Goal: Find specific page/section: Find specific page/section

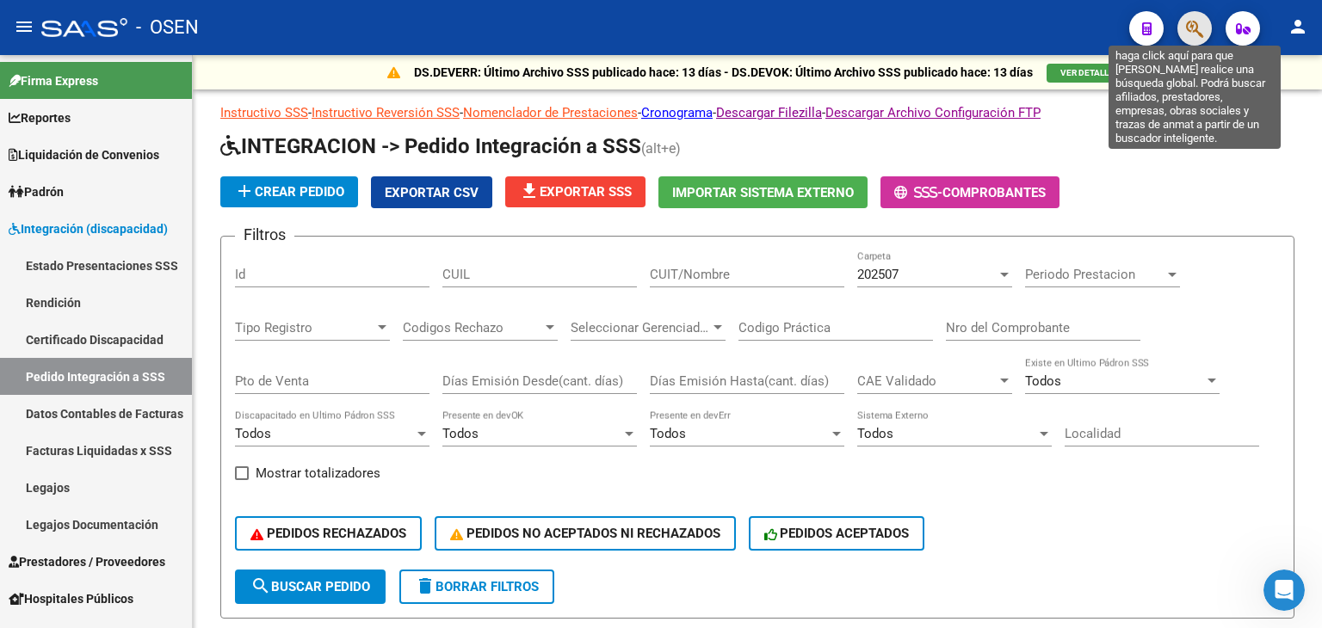
click at [1202, 36] on icon "button" at bounding box center [1194, 29] width 17 height 20
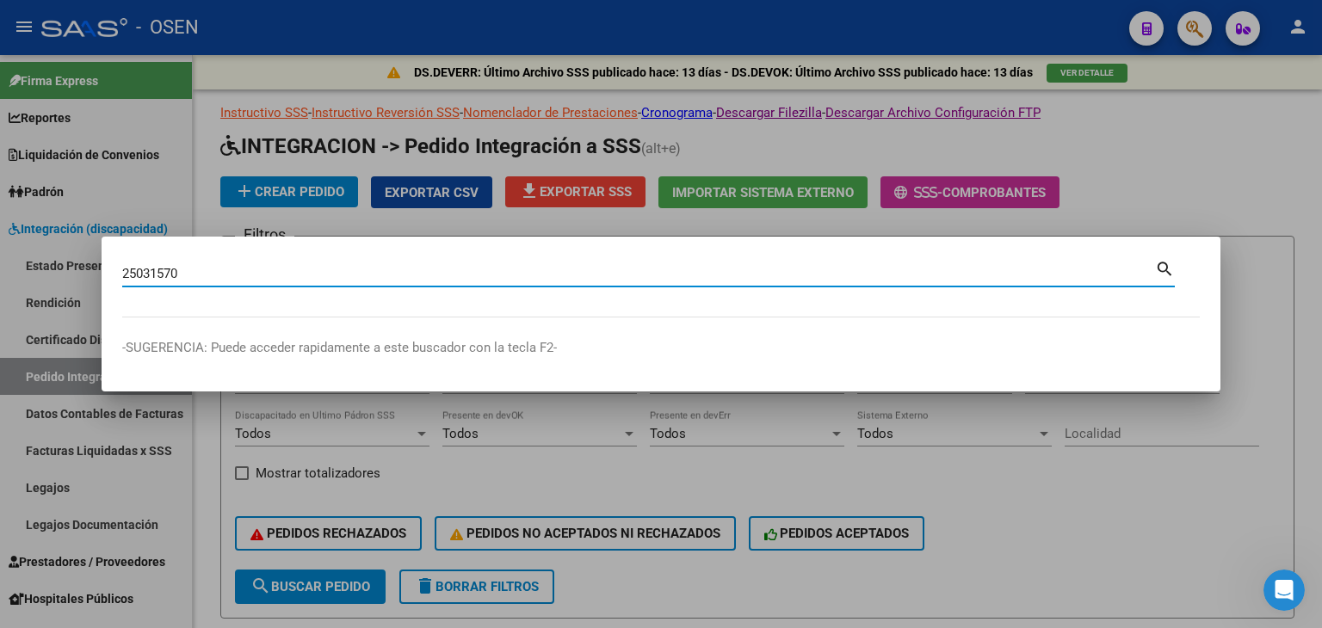
type input "25031570"
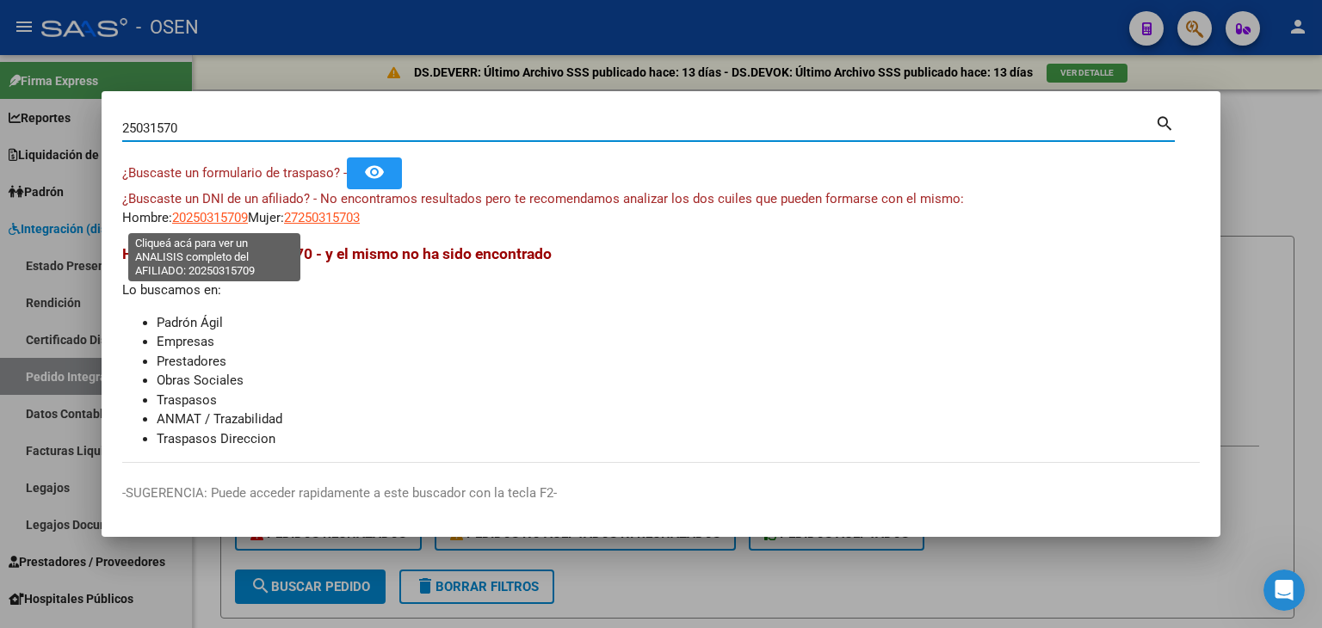
click at [181, 224] on span "20250315709" at bounding box center [210, 217] width 76 height 15
type textarea "20250315709"
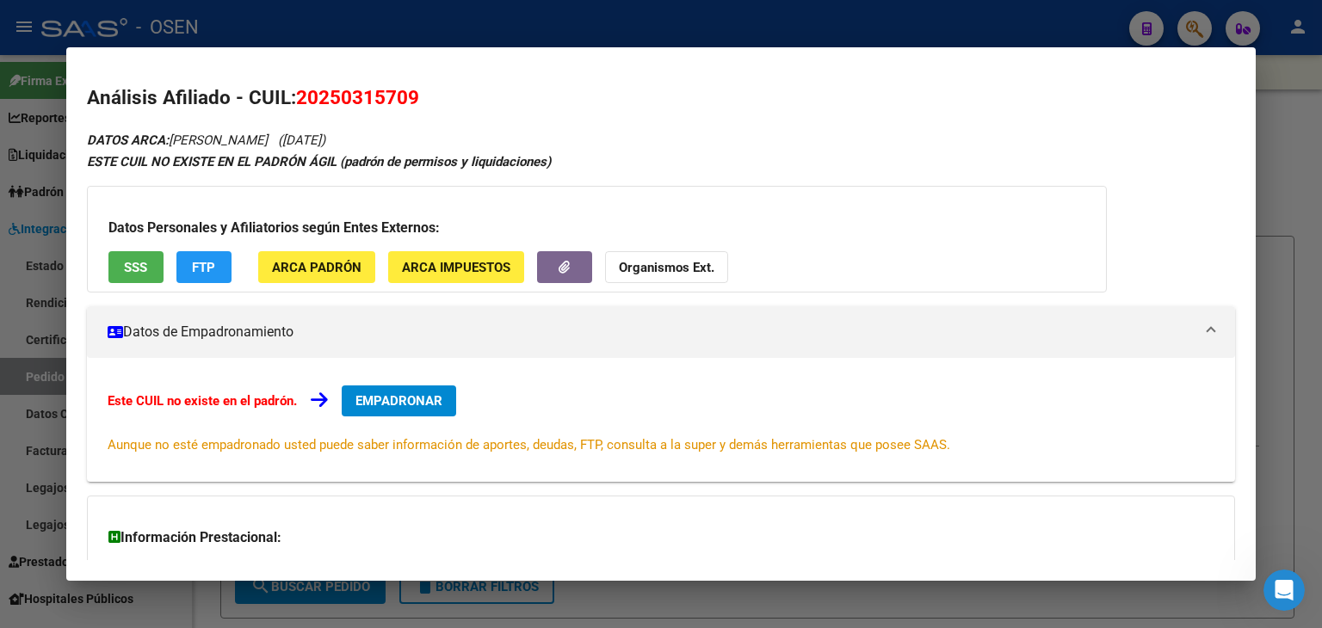
click at [527, 32] on div at bounding box center [661, 314] width 1322 height 628
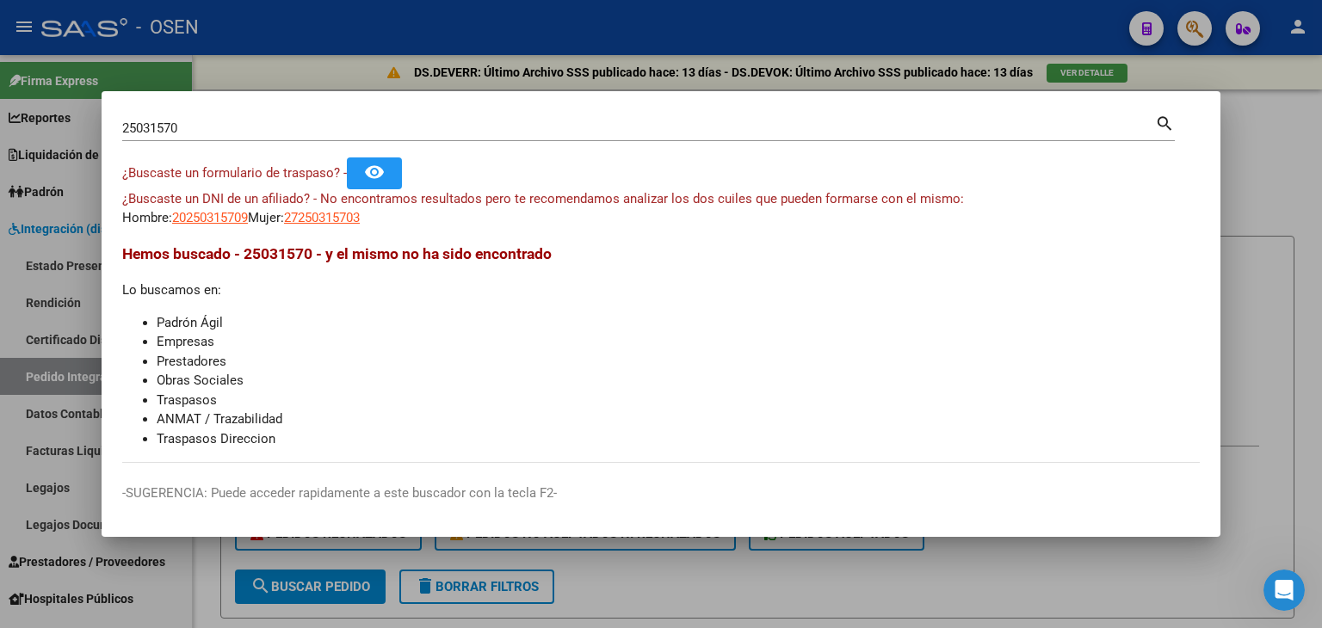
click at [366, 37] on div at bounding box center [661, 314] width 1322 height 628
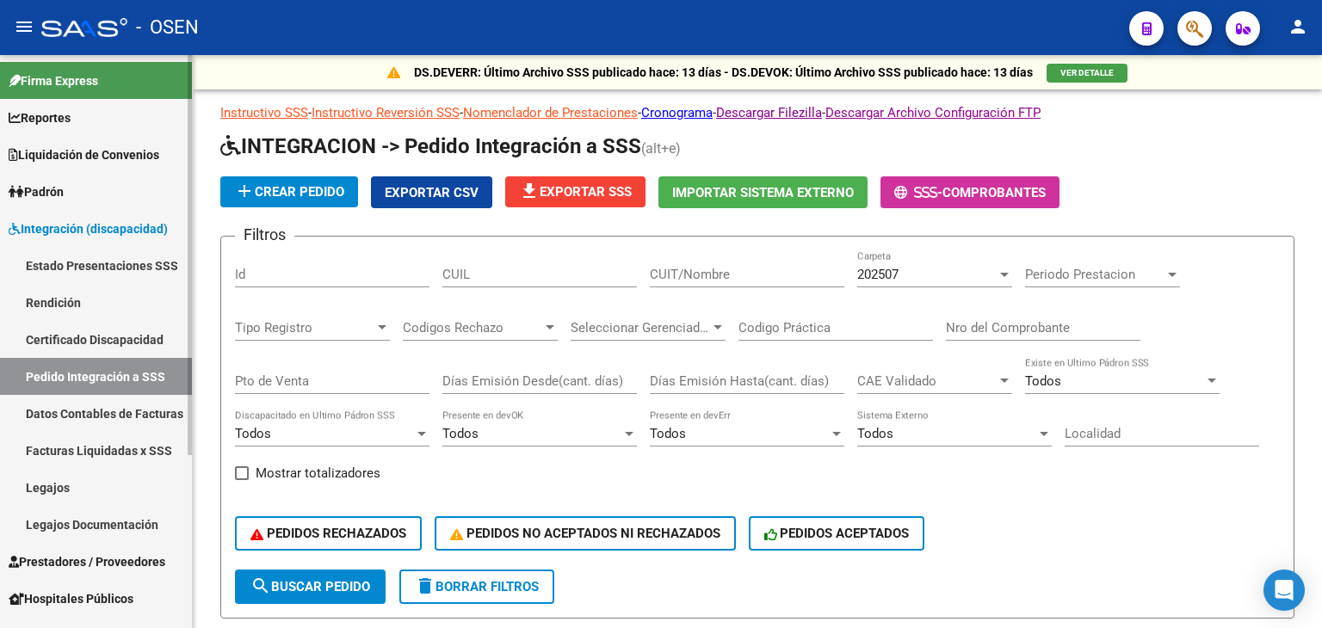
click at [106, 230] on span "Integración (discapacidad)" at bounding box center [88, 229] width 159 height 19
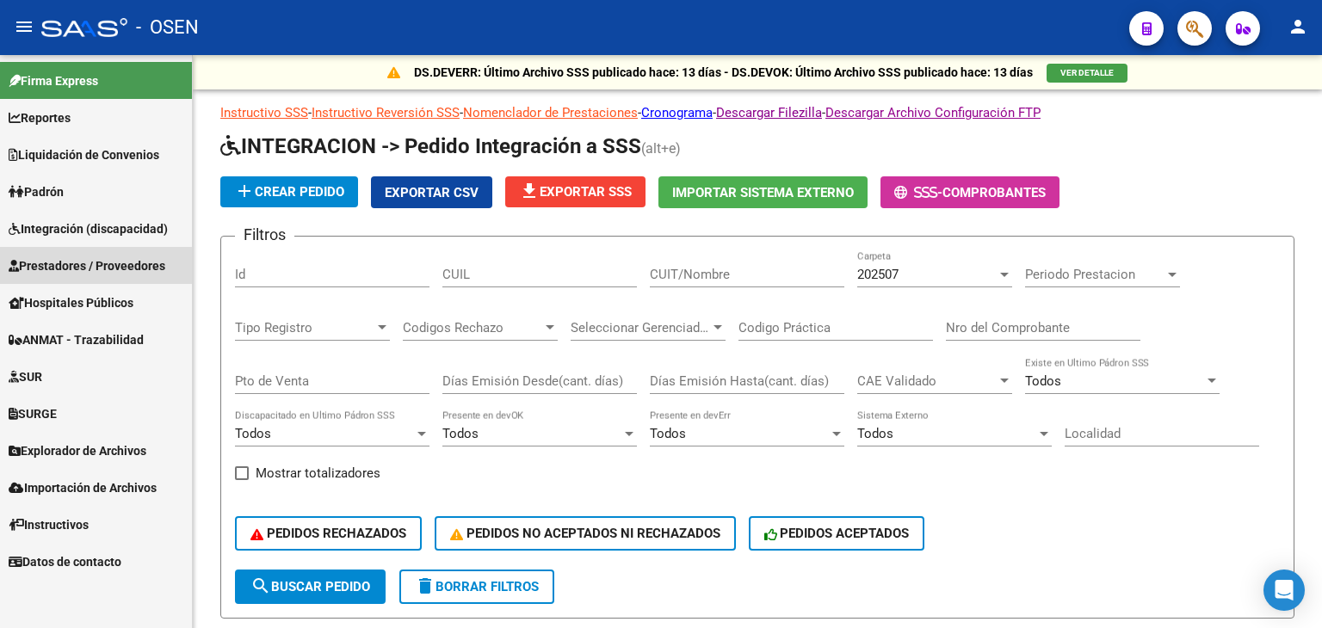
click at [88, 269] on span "Prestadores / Proveedores" at bounding box center [87, 266] width 157 height 19
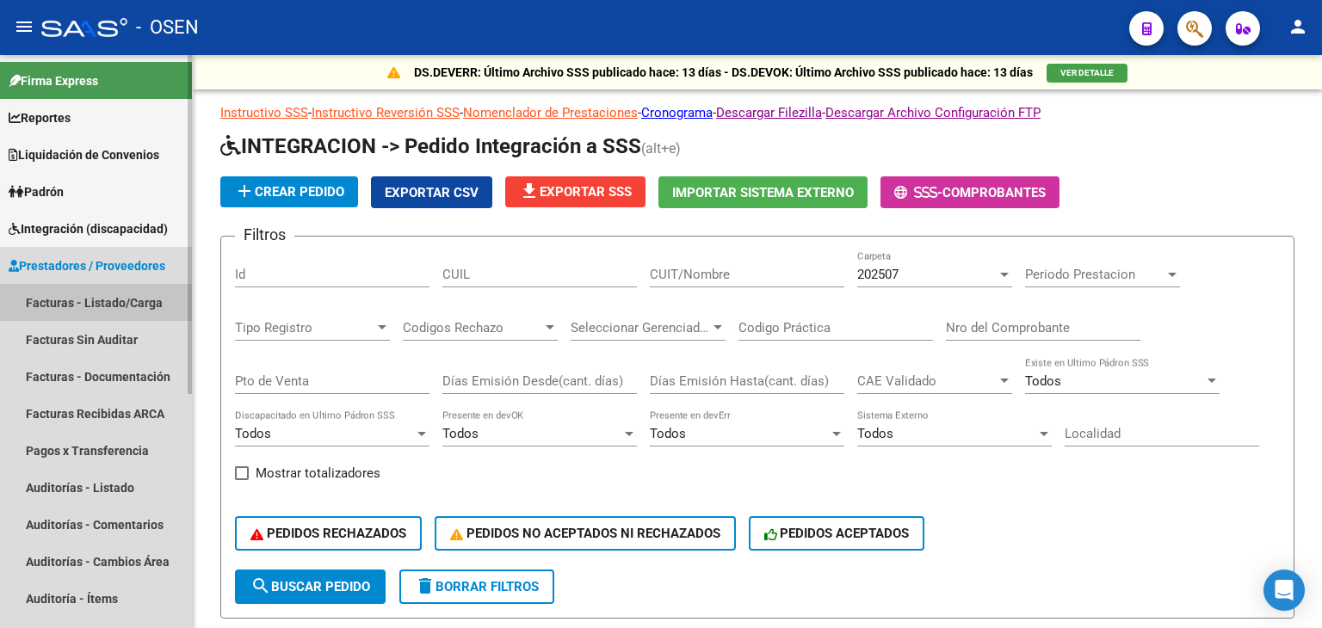
click at [84, 297] on link "Facturas - Listado/Carga" at bounding box center [96, 302] width 192 height 37
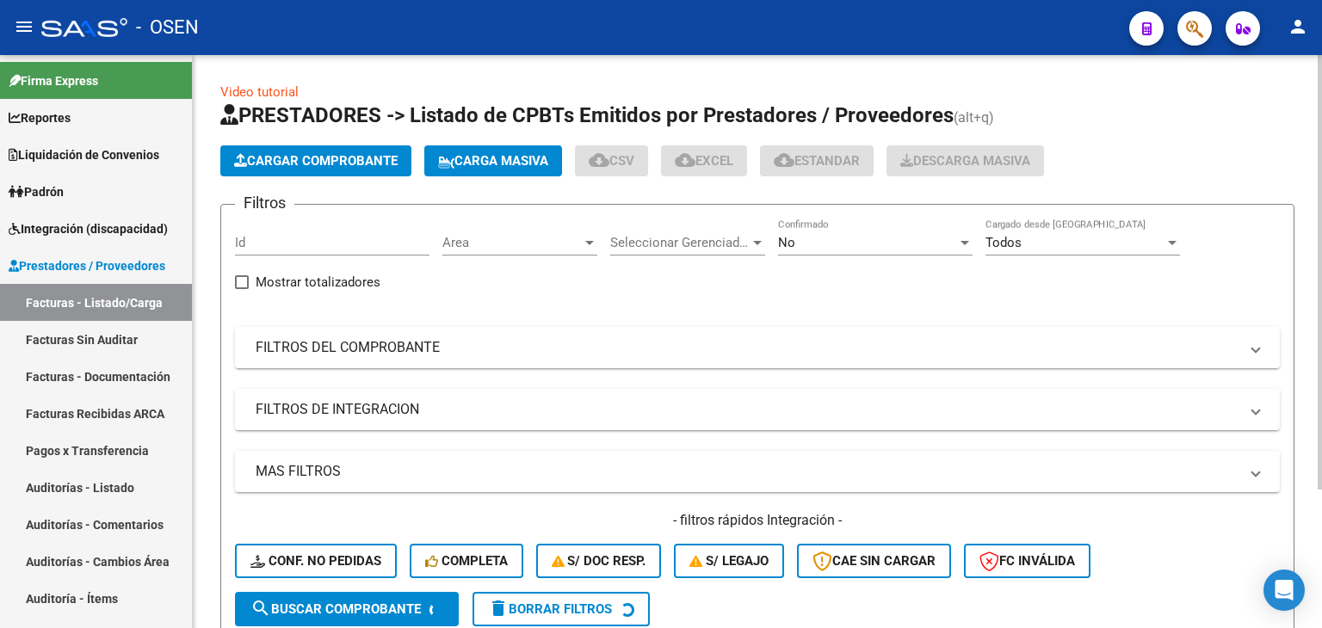
click at [527, 247] on span "Area" at bounding box center [512, 242] width 139 height 15
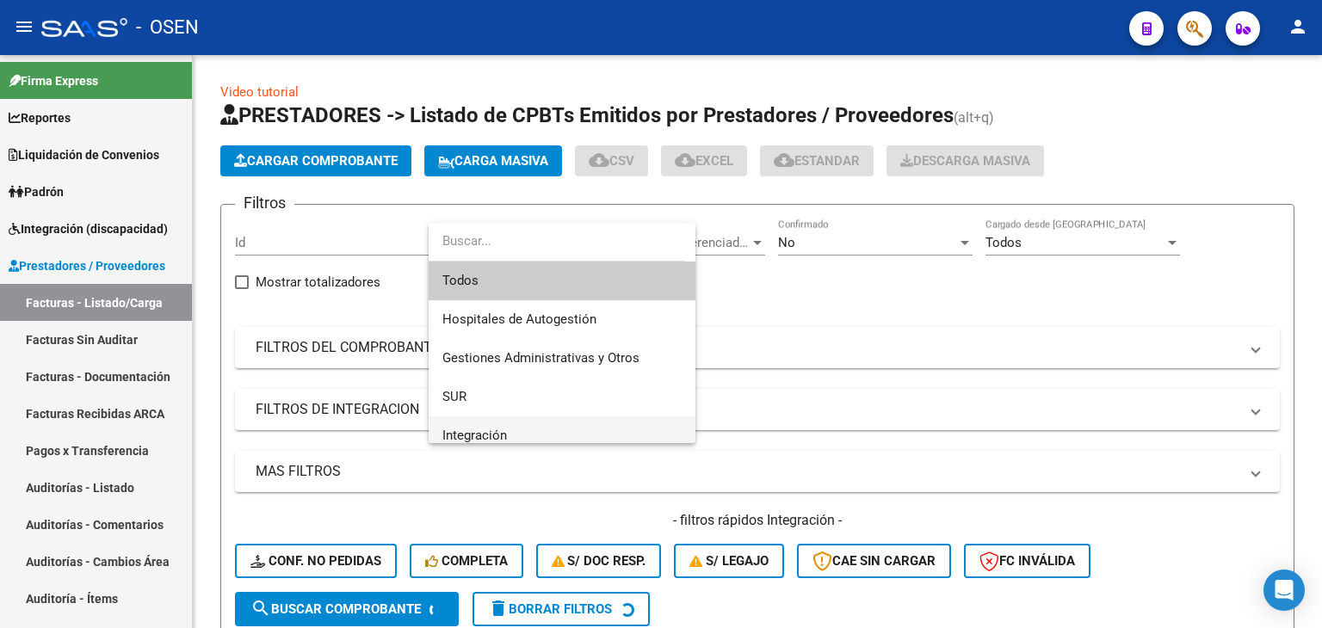
click at [525, 419] on span "Integración" at bounding box center [562, 436] width 239 height 39
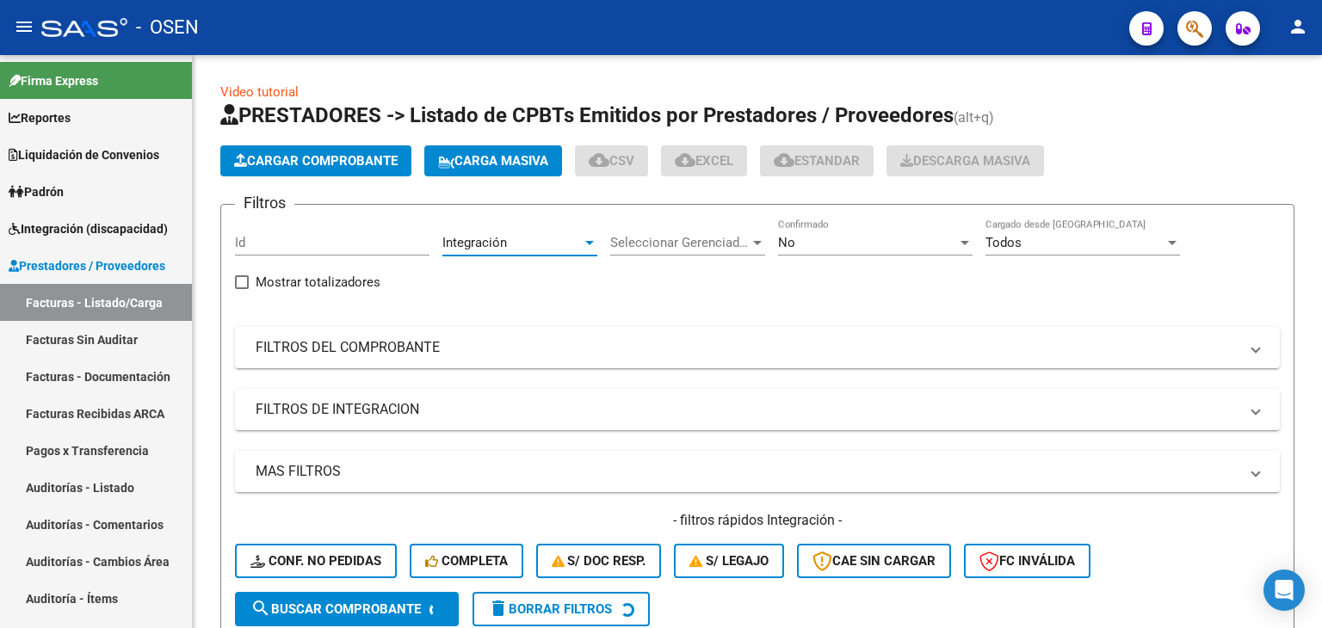
scroll to position [10, 0]
click at [826, 236] on div "No" at bounding box center [867, 242] width 179 height 15
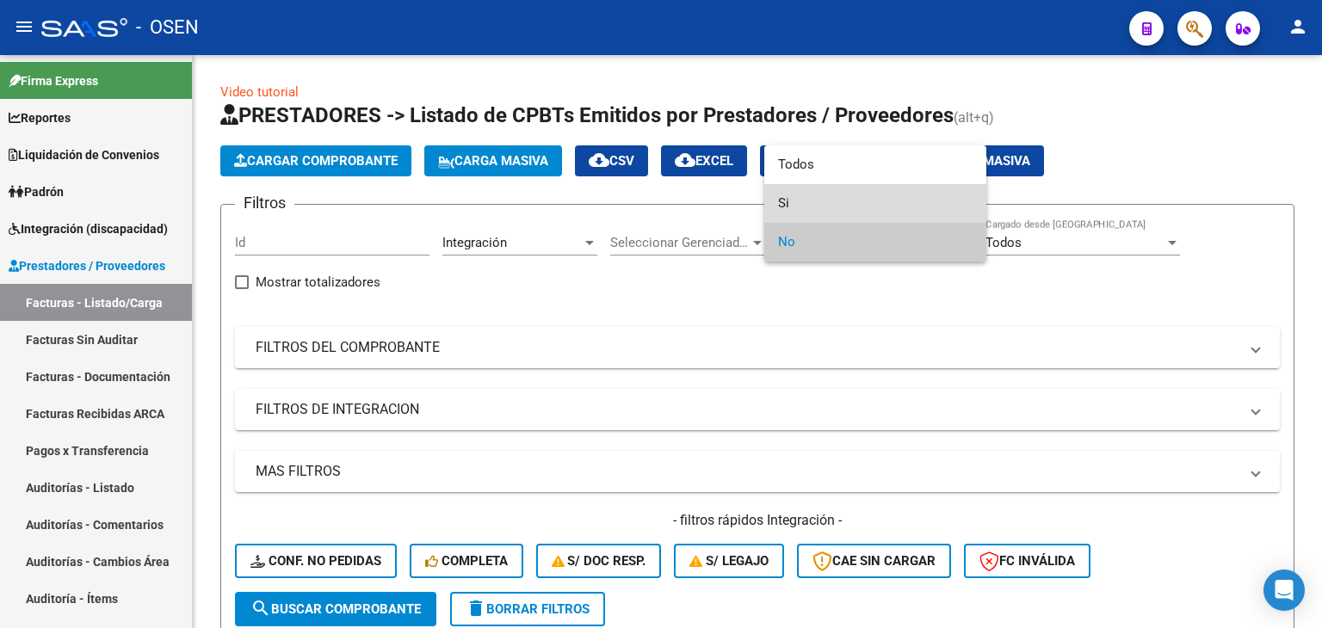
click at [813, 197] on span "Si" at bounding box center [875, 203] width 195 height 39
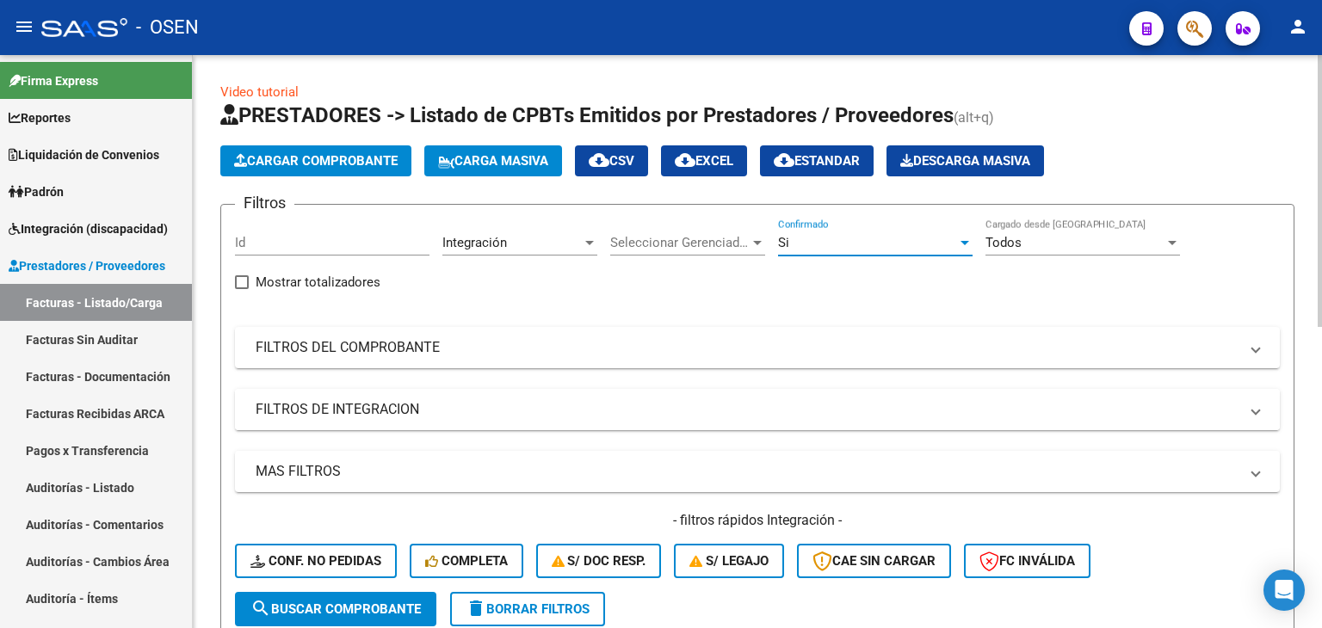
click at [387, 412] on mat-panel-title "FILTROS DE INTEGRACION" at bounding box center [747, 409] width 983 height 19
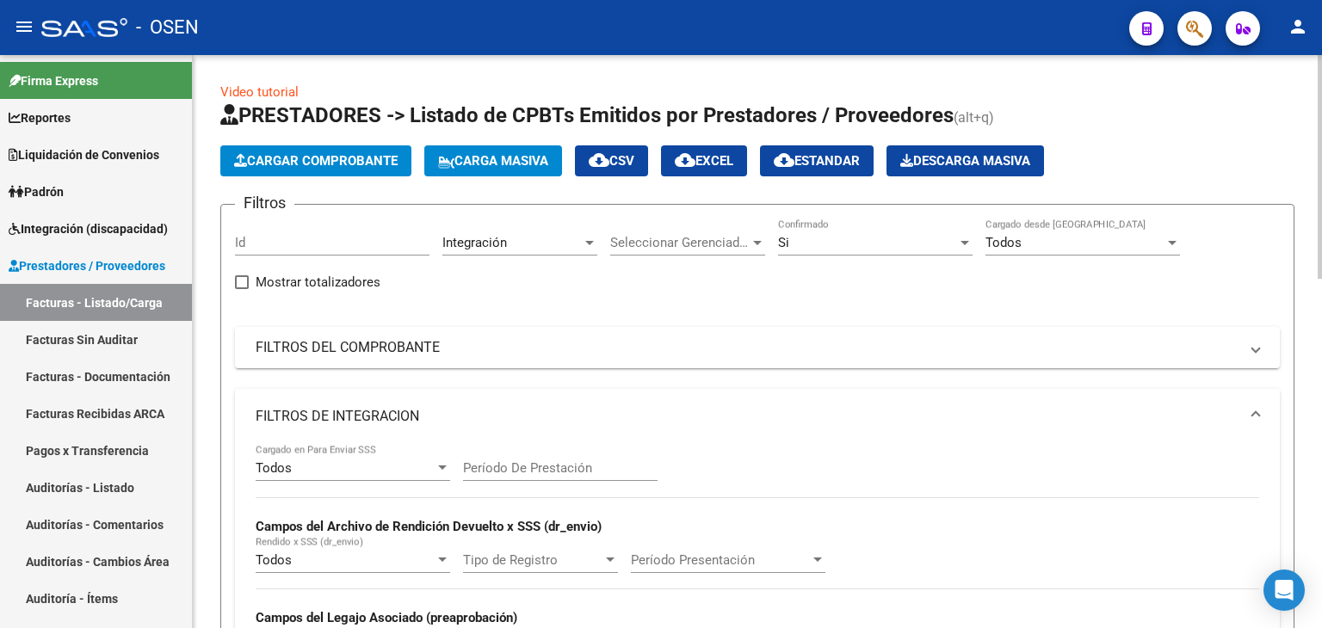
click at [319, 461] on div "Todos" at bounding box center [345, 468] width 179 height 15
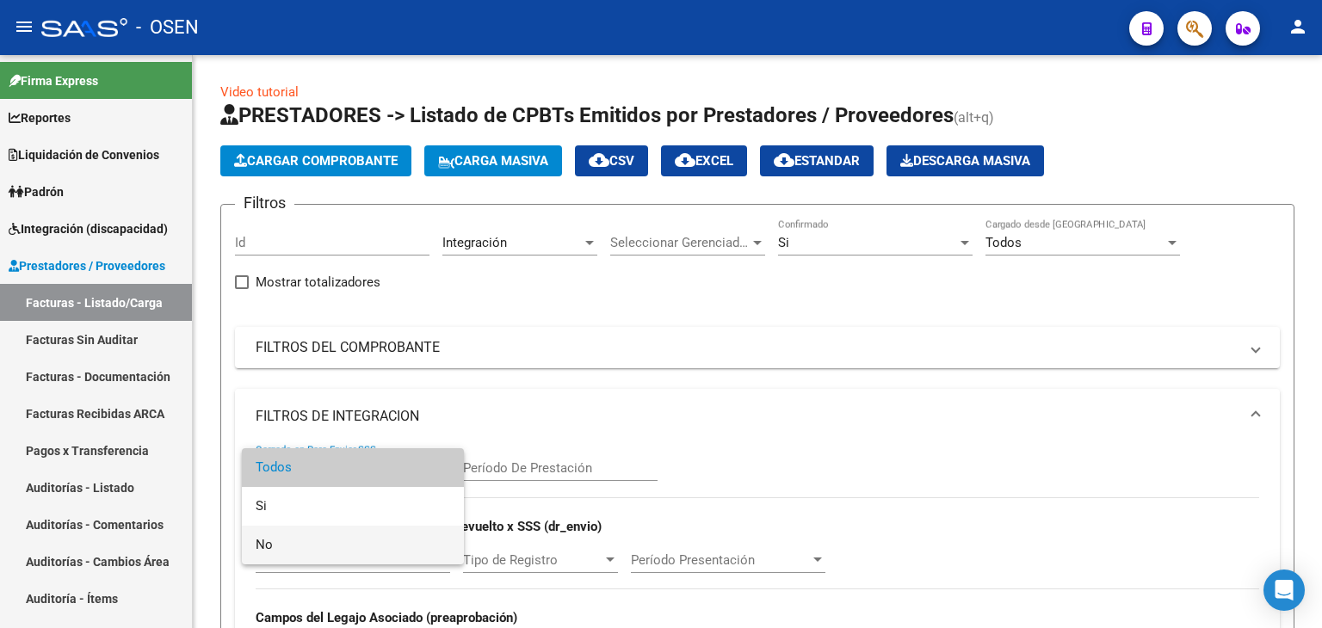
click at [305, 531] on span "No" at bounding box center [353, 545] width 195 height 39
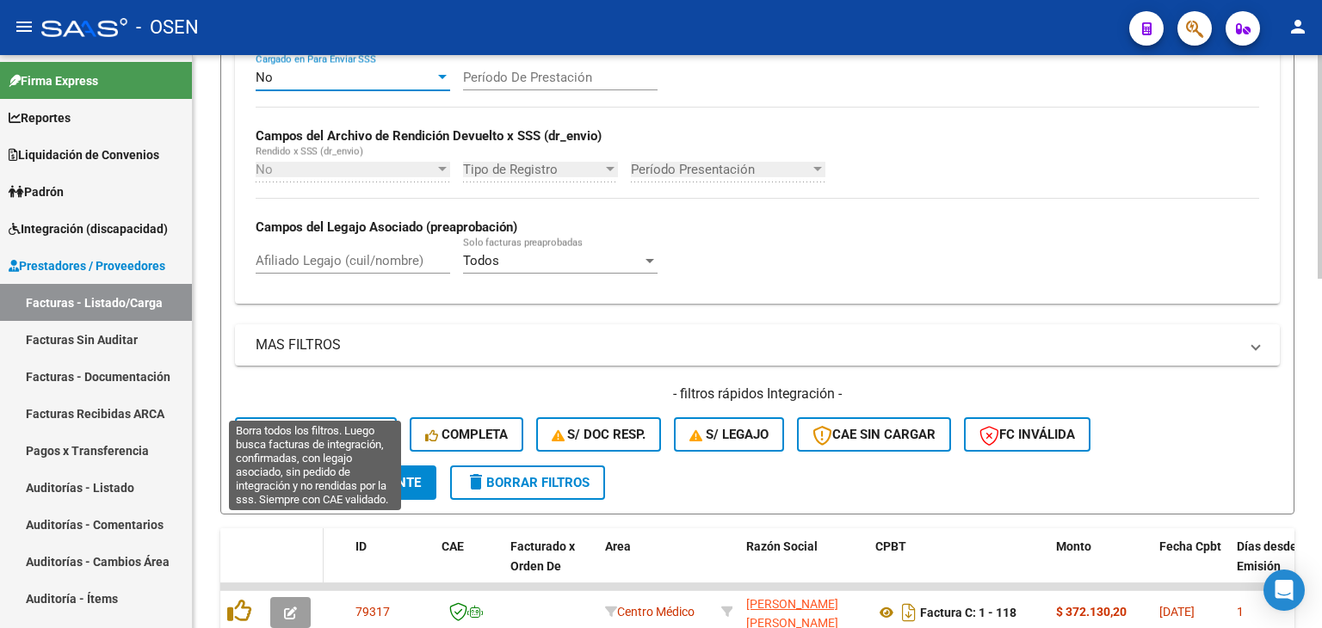
scroll to position [430, 0]
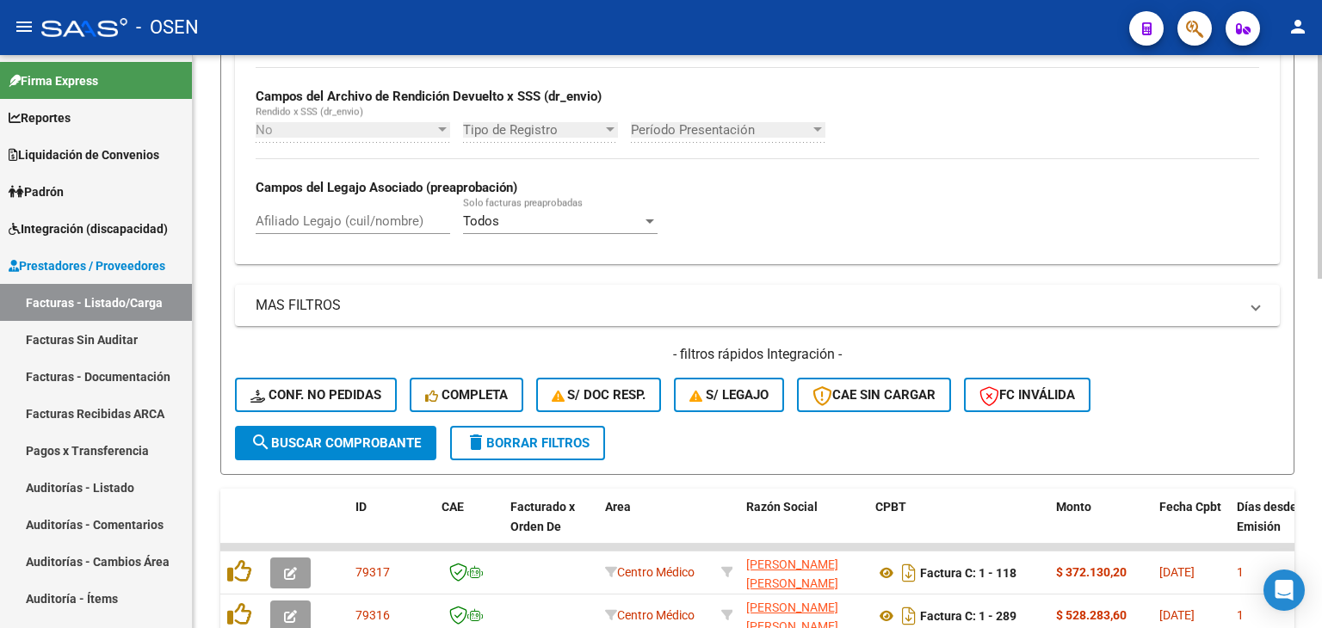
click at [306, 442] on span "search Buscar Comprobante" at bounding box center [336, 443] width 170 height 15
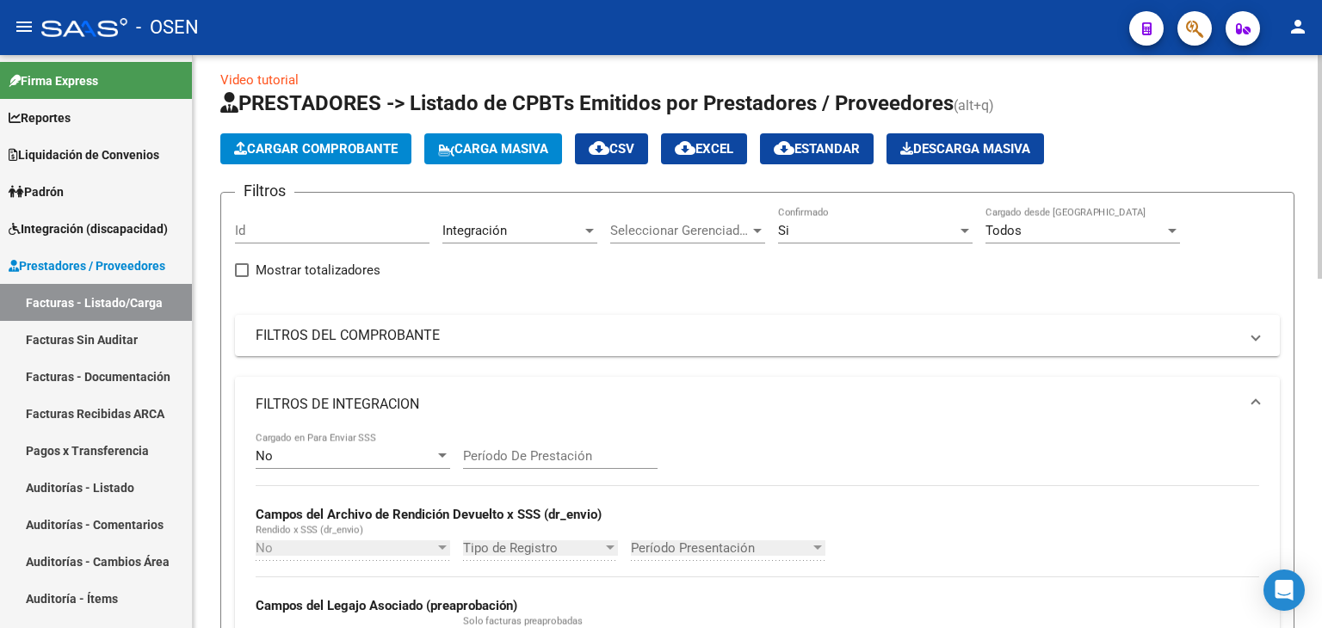
scroll to position [0, 0]
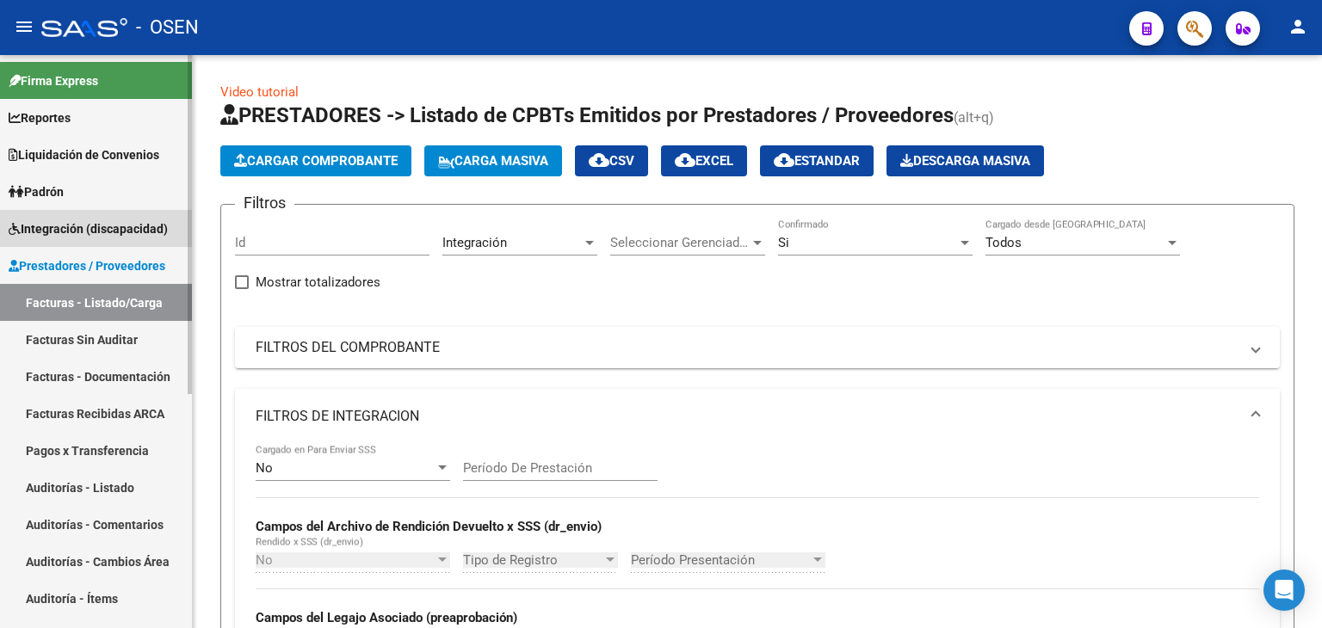
click at [82, 228] on span "Integración (discapacidad)" at bounding box center [88, 229] width 159 height 19
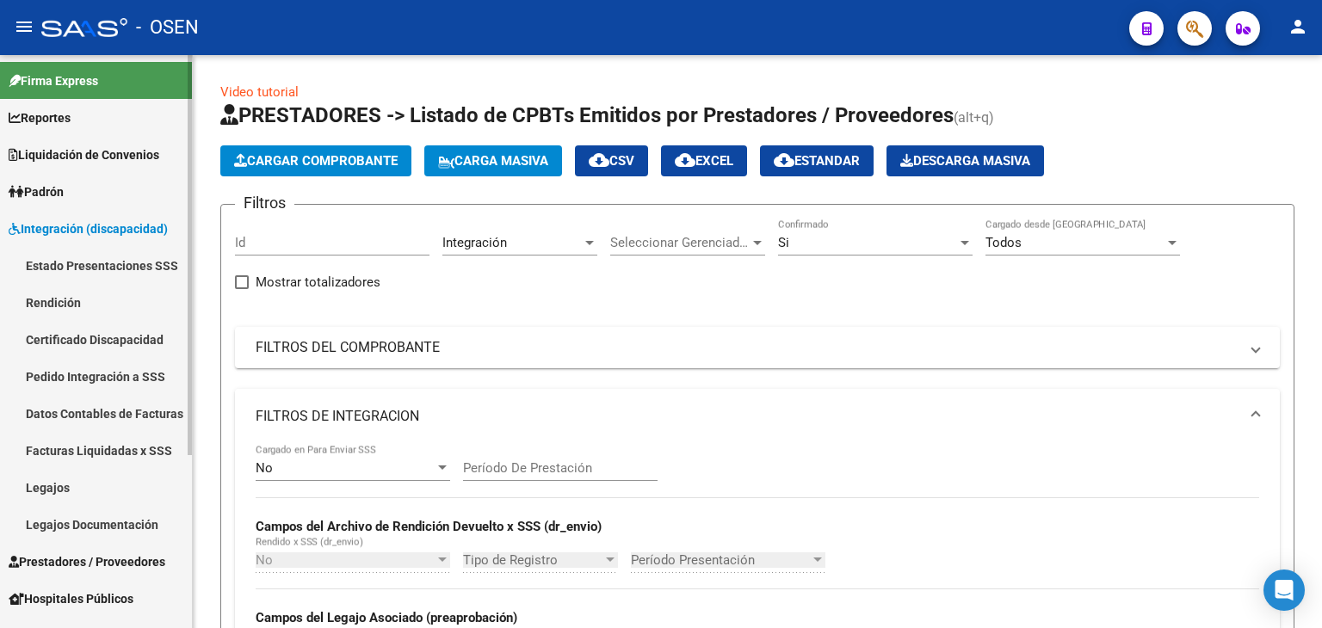
click at [83, 375] on link "Pedido Integración a SSS" at bounding box center [96, 376] width 192 height 37
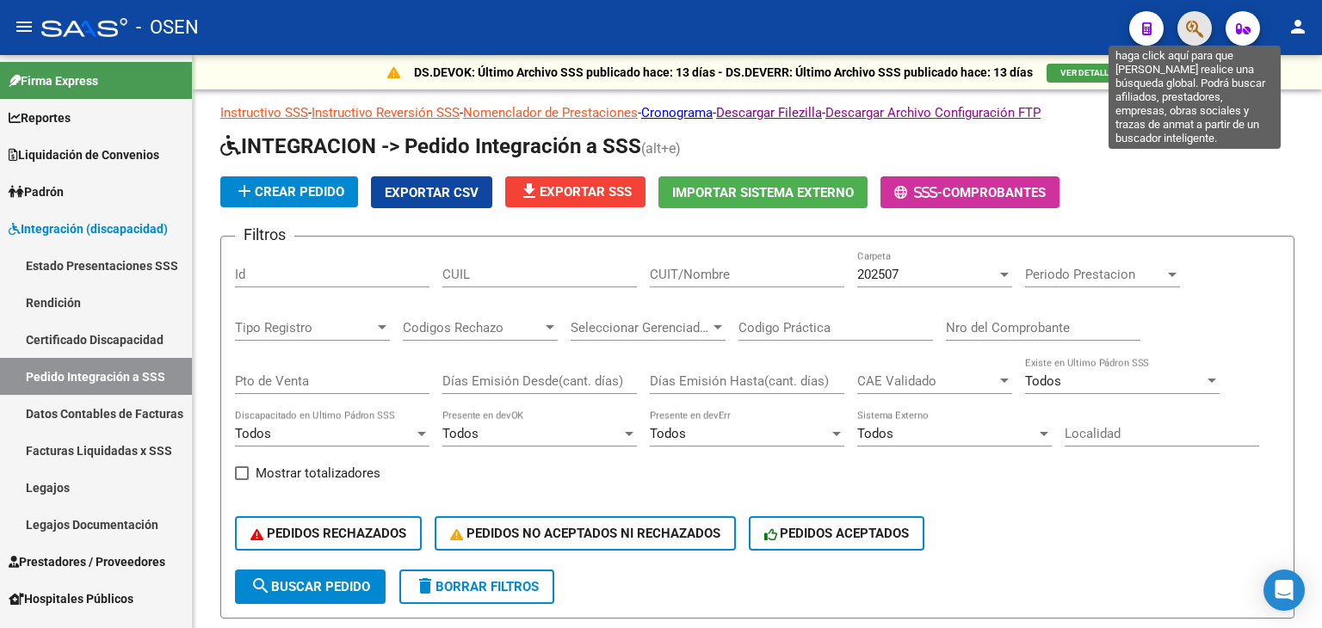
click at [1192, 36] on icon "button" at bounding box center [1194, 29] width 17 height 20
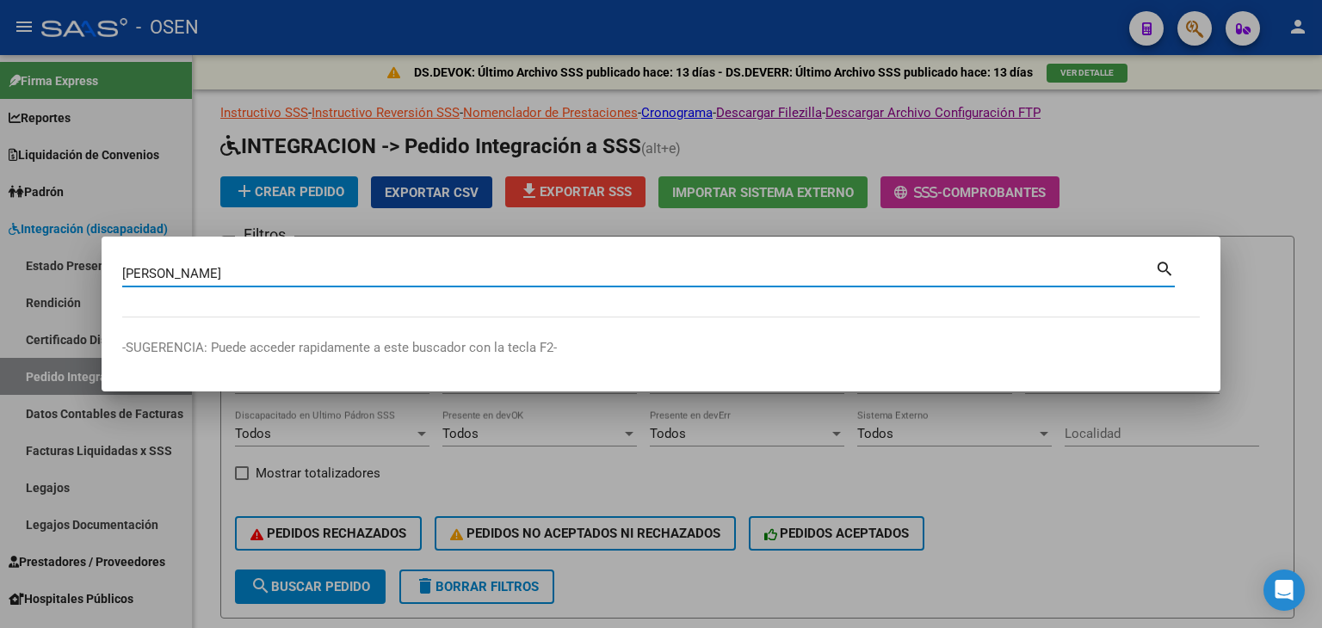
type input "[PERSON_NAME]"
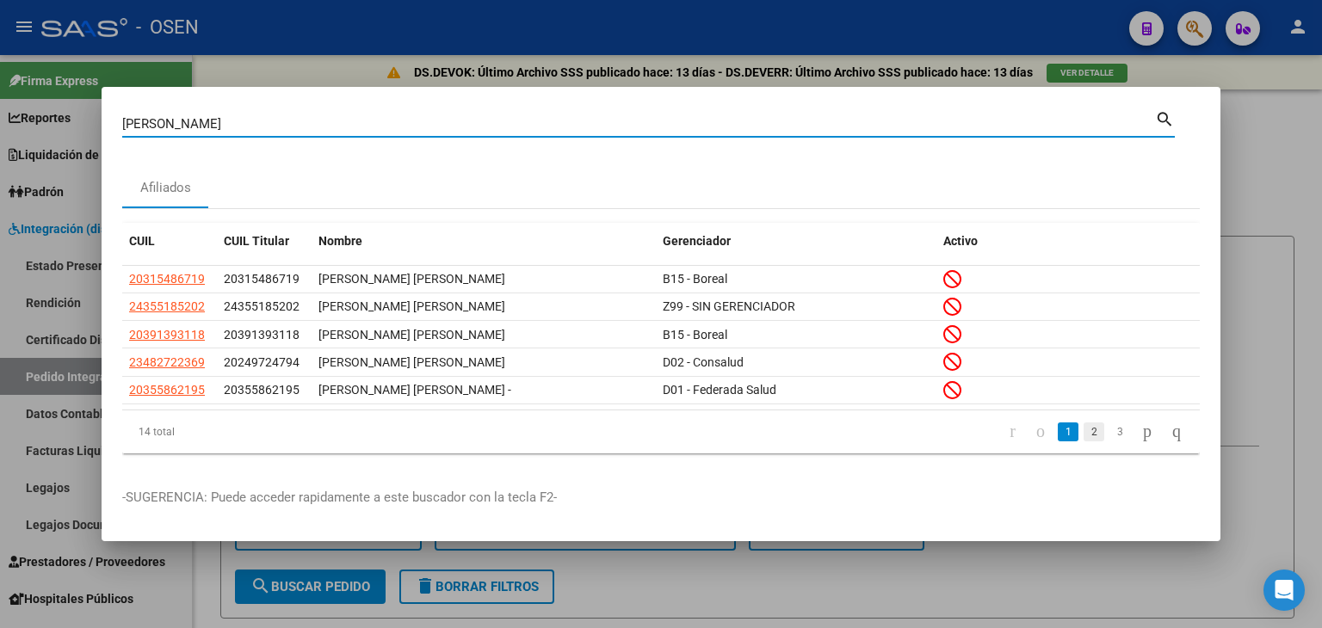
click at [1084, 431] on link "2" at bounding box center [1094, 432] width 21 height 19
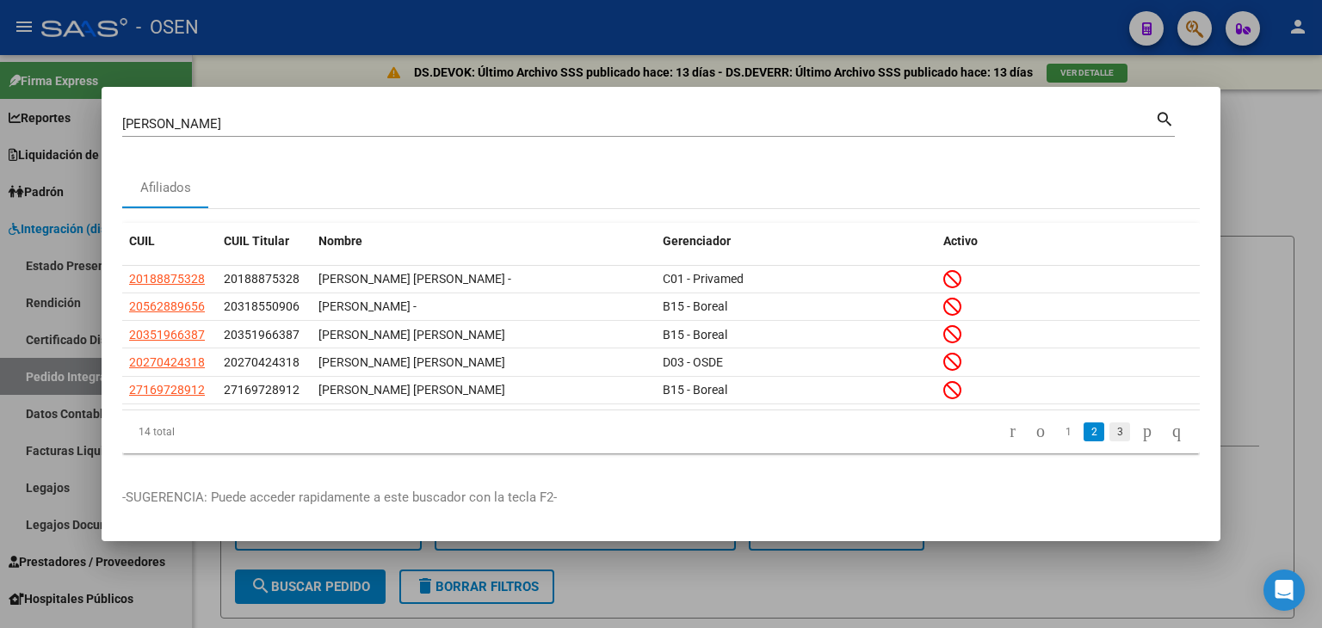
click at [1110, 429] on link "3" at bounding box center [1120, 432] width 21 height 19
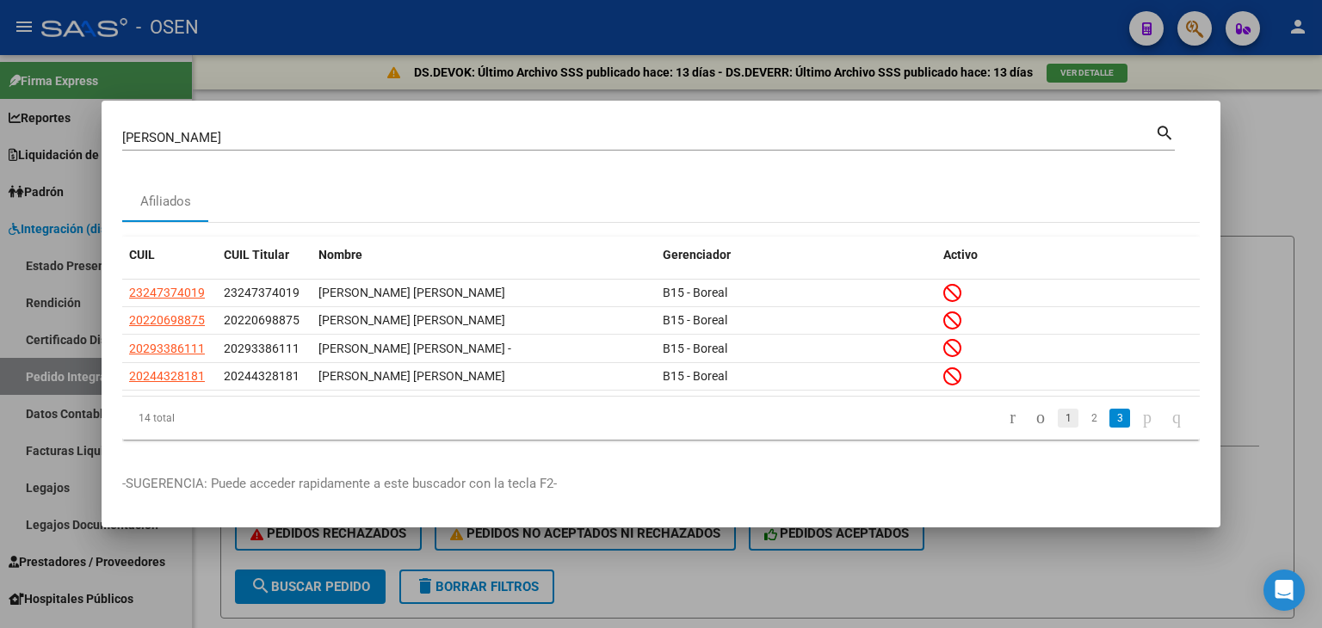
click at [1058, 412] on link "1" at bounding box center [1068, 418] width 21 height 19
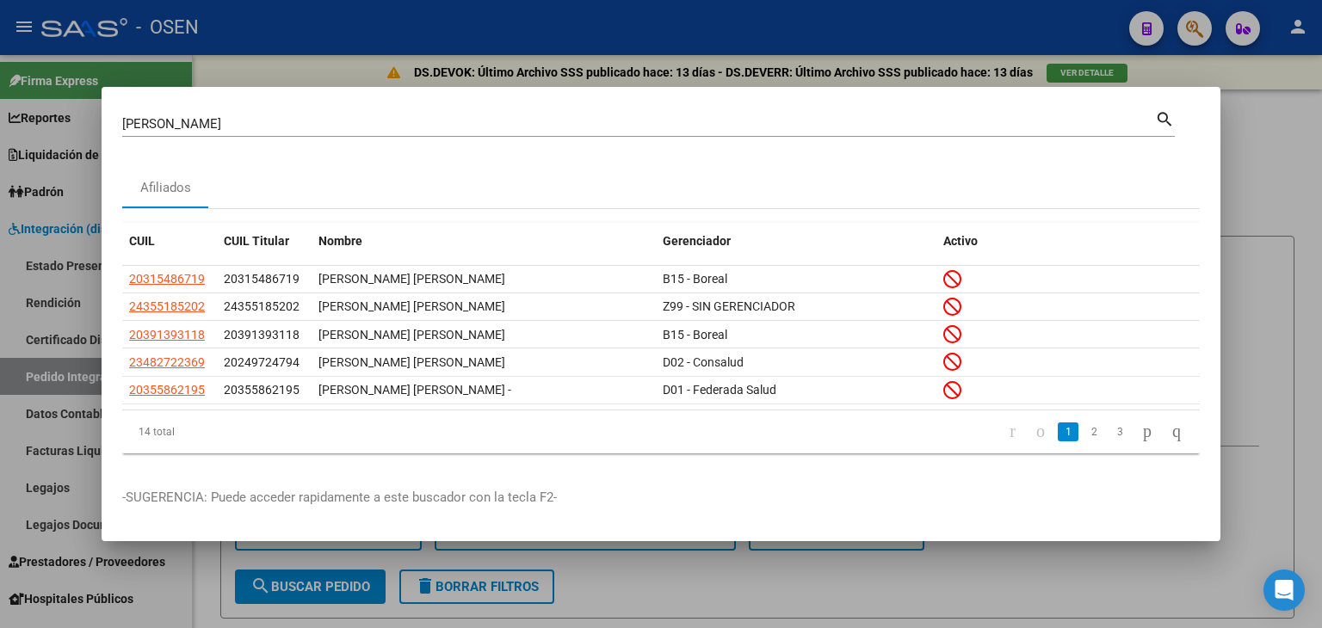
click at [1084, 439] on link "2" at bounding box center [1094, 432] width 21 height 19
click at [1110, 435] on link "3" at bounding box center [1120, 432] width 21 height 19
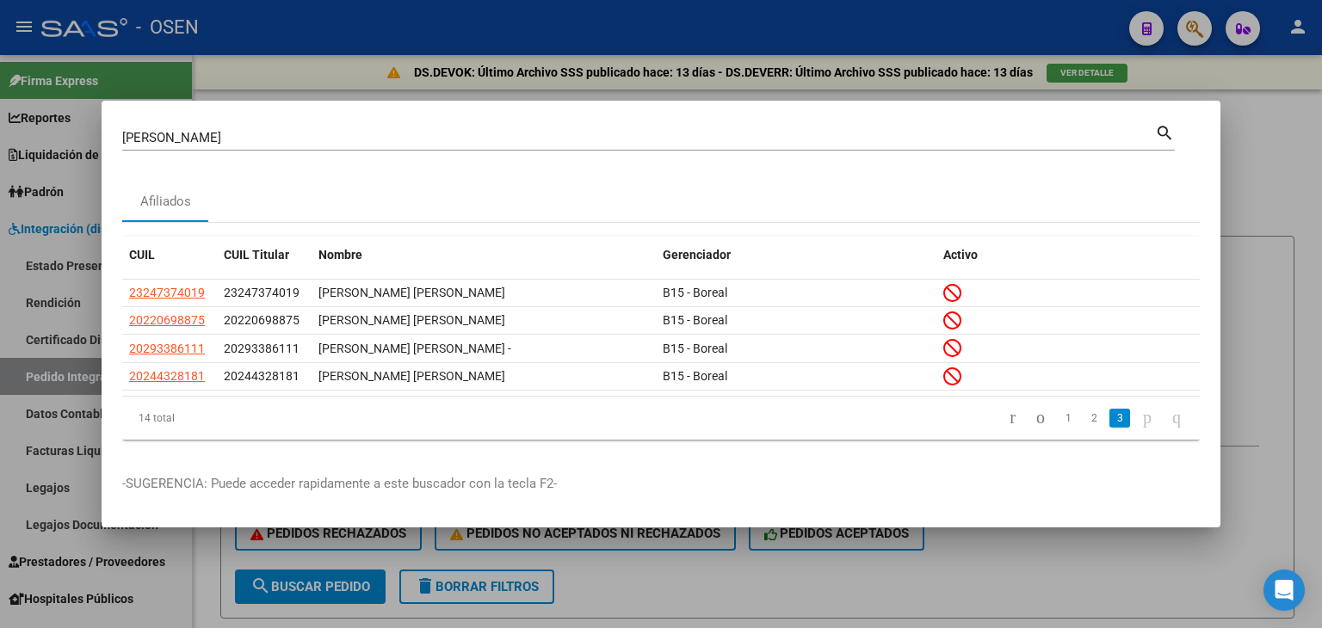
click at [1311, 179] on div at bounding box center [661, 314] width 1322 height 628
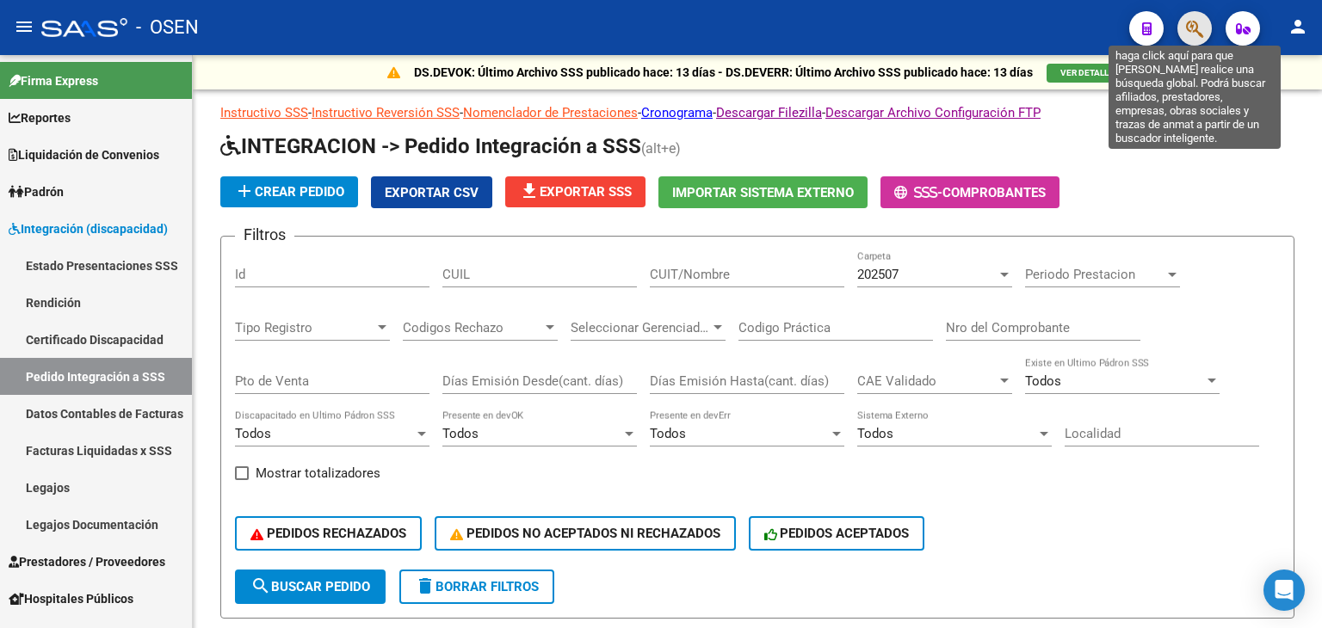
click at [1191, 28] on icon "button" at bounding box center [1194, 29] width 17 height 20
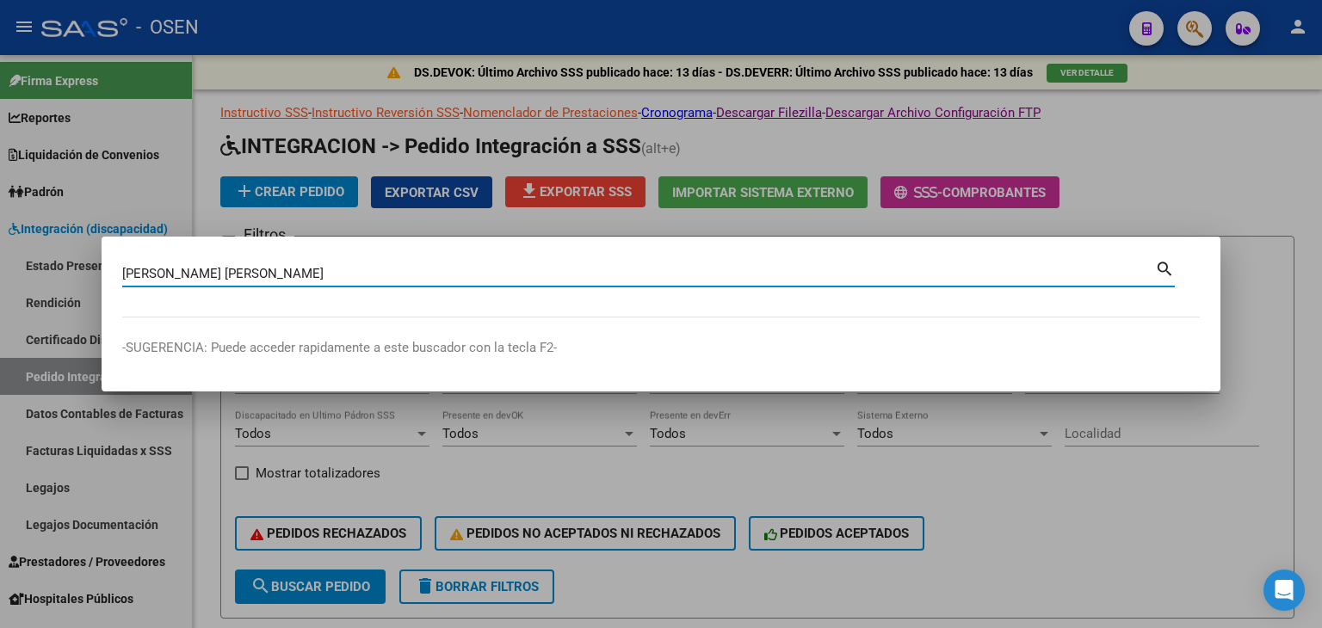
type input "[PERSON_NAME] [PERSON_NAME]"
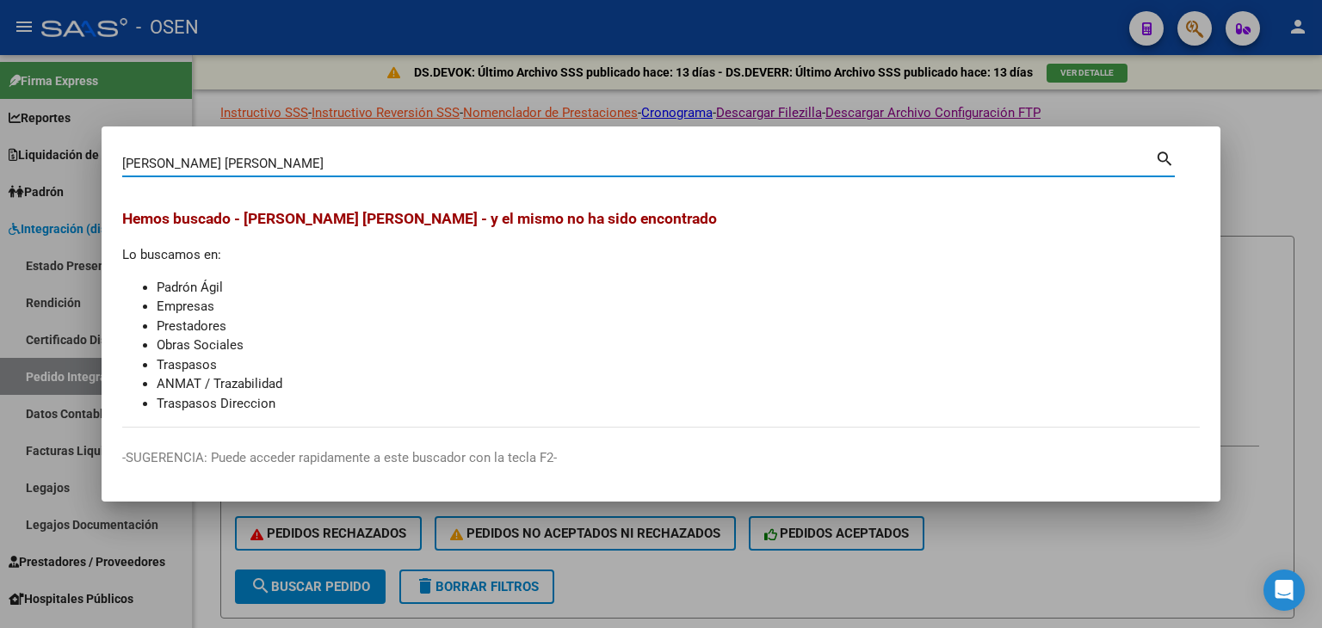
click at [1285, 137] on div at bounding box center [661, 314] width 1322 height 628
